Goal: Find specific page/section: Find specific page/section

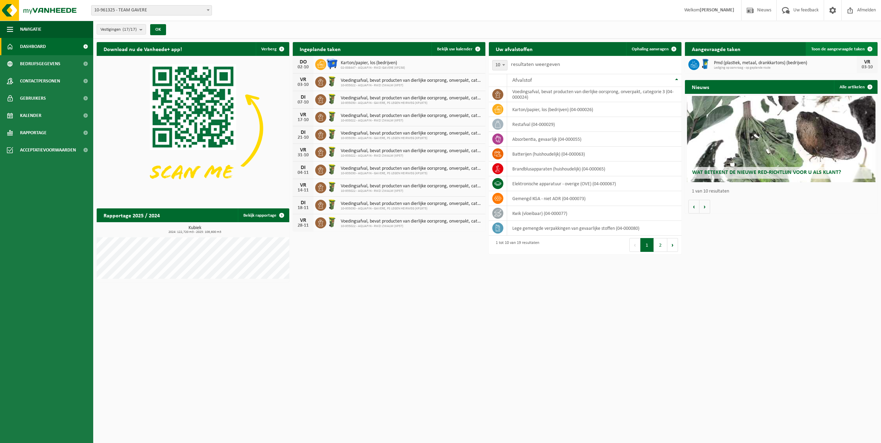
click at [869, 49] on span at bounding box center [870, 49] width 14 height 14
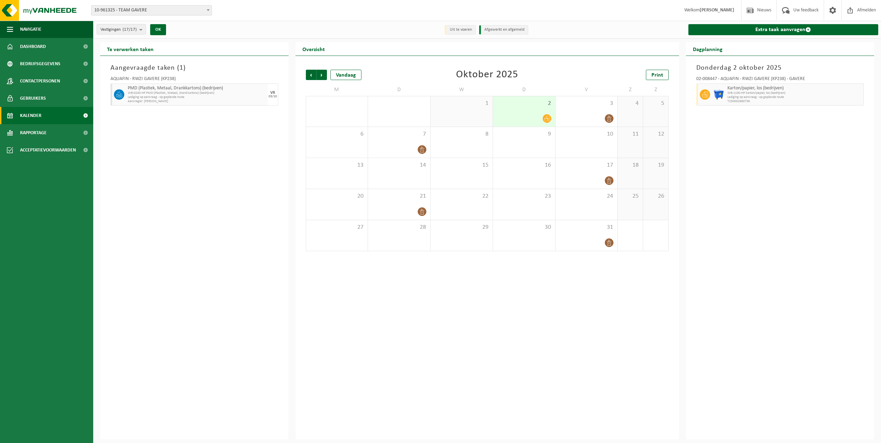
click at [755, 93] on span "WB-1100-HP karton/papier, los (bedrijven)" at bounding box center [794, 93] width 135 height 4
